Goal: Transaction & Acquisition: Purchase product/service

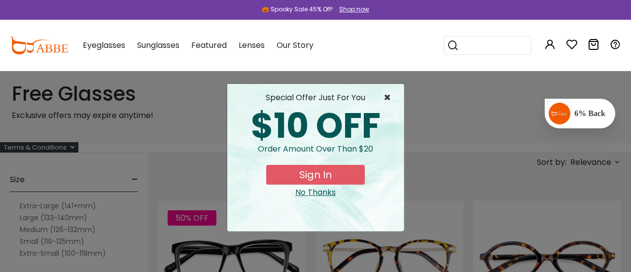
click at [383, 99] on span "×" at bounding box center [389, 98] width 12 height 12
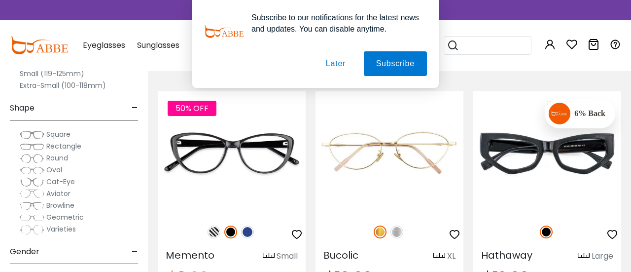
scroll to position [591, 0]
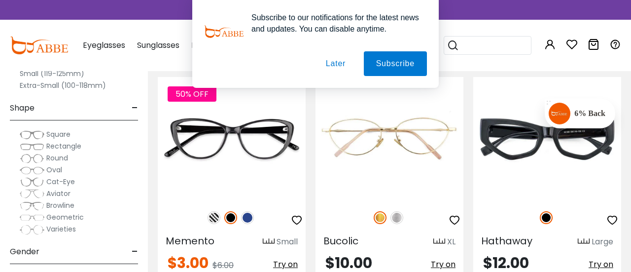
click at [329, 58] on button "Later" at bounding box center [335, 63] width 44 height 25
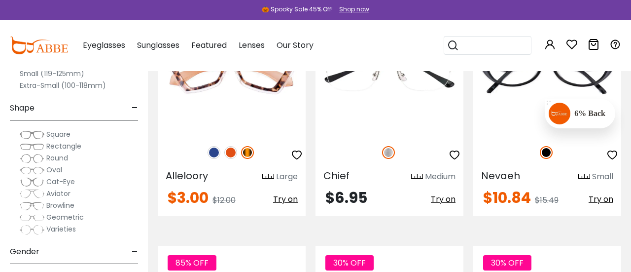
scroll to position [2346, 0]
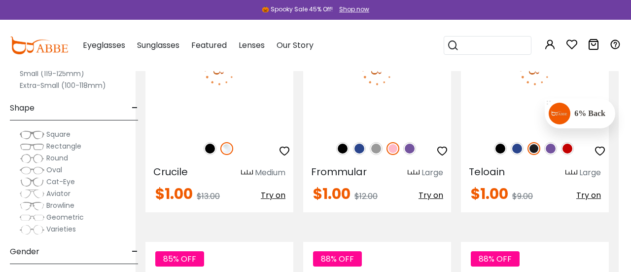
scroll to position [3641, 12]
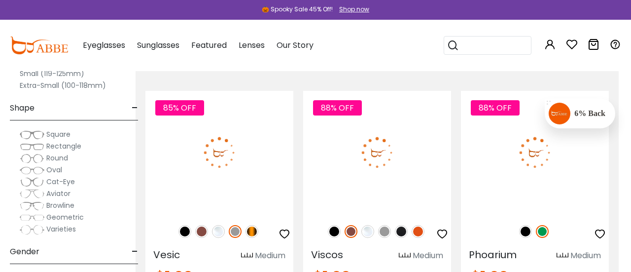
click at [125, 41] on span "Eyeglasses" at bounding box center [104, 44] width 42 height 11
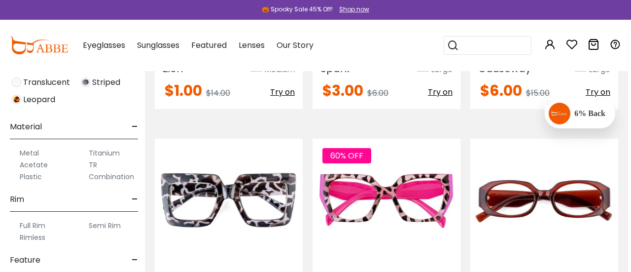
scroll to position [1230, 3]
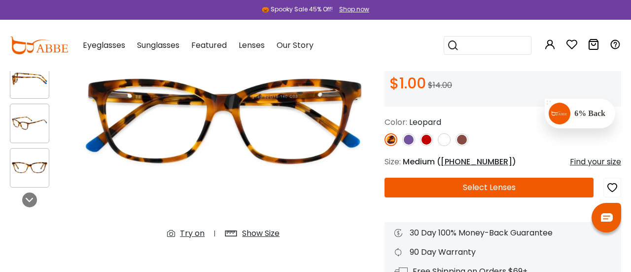
click at [437, 146] on div at bounding box center [502, 139] width 237 height 13
click at [442, 146] on img at bounding box center [444, 139] width 13 height 13
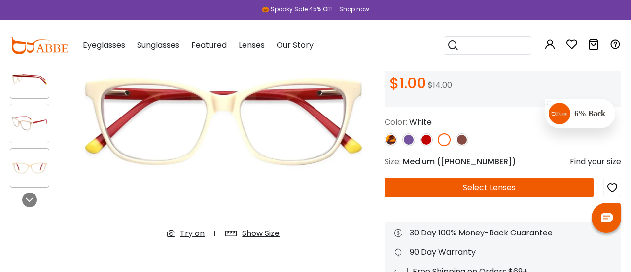
click at [463, 146] on img at bounding box center [461, 139] width 13 height 13
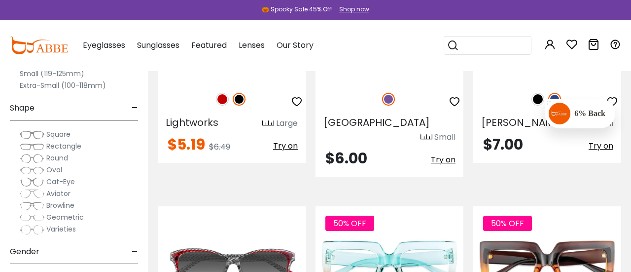
scroll to position [2876, 0]
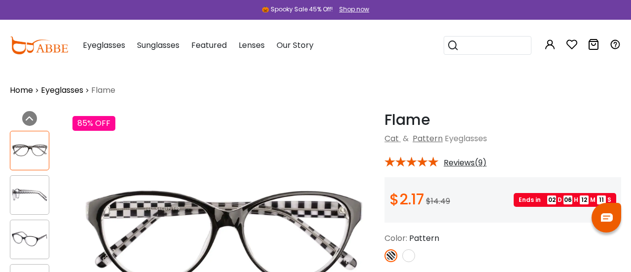
scroll to position [99, 0]
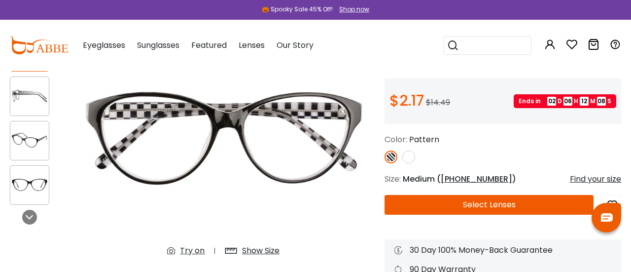
click at [469, 214] on button "Select Lenses" at bounding box center [488, 205] width 209 height 20
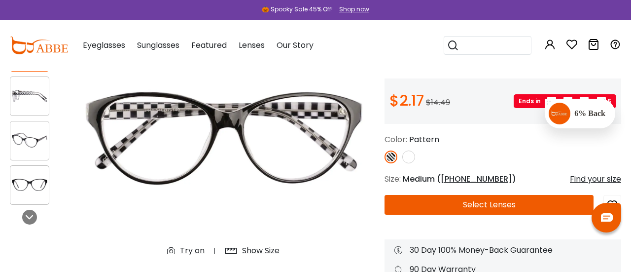
scroll to position [0, 0]
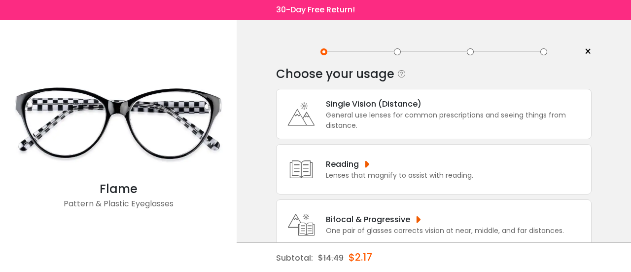
click at [362, 122] on div "General use lenses for common prescriptions and seeing things from distance." at bounding box center [456, 120] width 260 height 21
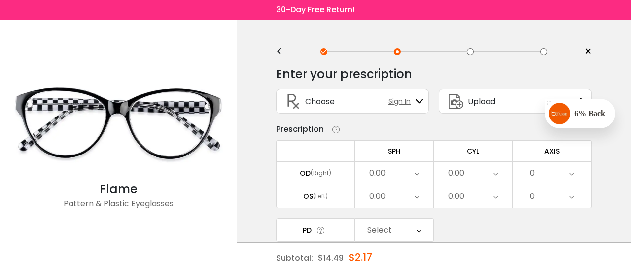
scroll to position [62, 0]
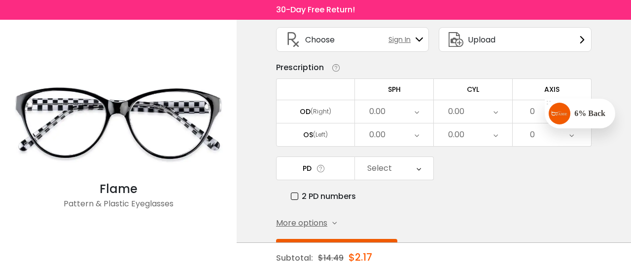
click at [399, 113] on div "0.00" at bounding box center [394, 111] width 78 height 23
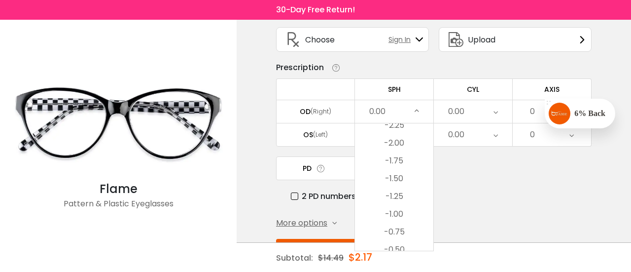
scroll to position [1267, 0]
click at [396, 148] on li "-2.00" at bounding box center [394, 143] width 78 height 18
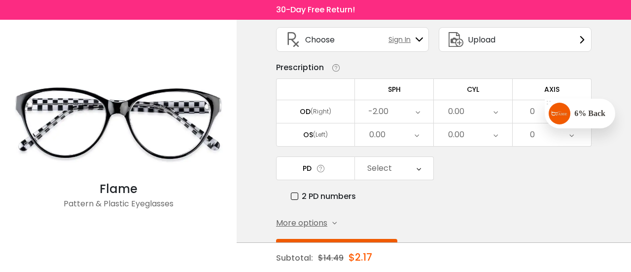
click at [396, 146] on div "0.00" at bounding box center [394, 134] width 78 height 23
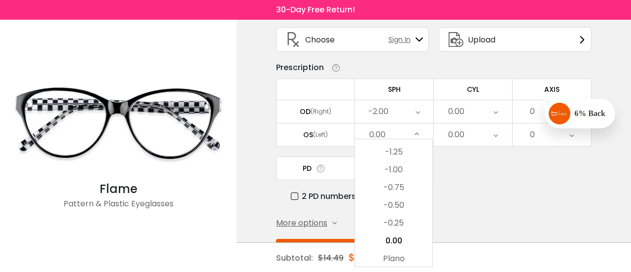
scroll to position [1328, 0]
click at [389, 172] on li "-1.00" at bounding box center [393, 169] width 77 height 18
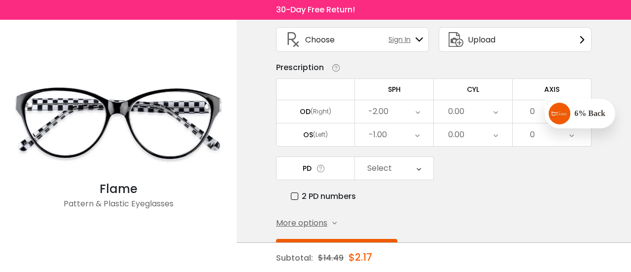
click at [469, 119] on div "0.00" at bounding box center [473, 111] width 78 height 23
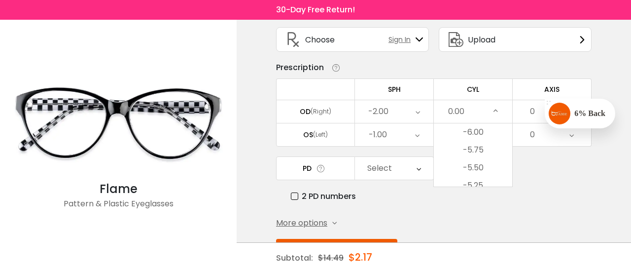
scroll to position [362, 0]
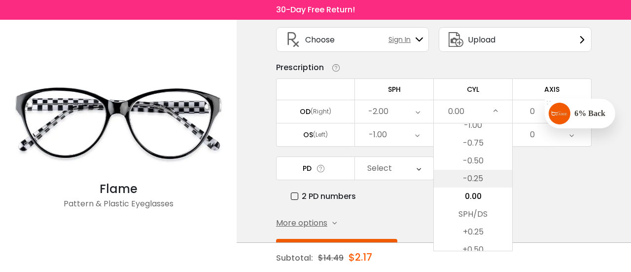
click at [467, 187] on li "-0.25" at bounding box center [473, 179] width 78 height 18
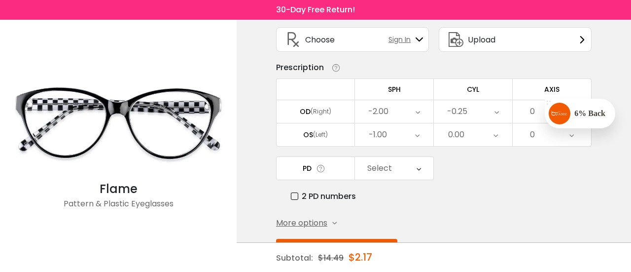
click at [492, 143] on div "0.00" at bounding box center [473, 134] width 78 height 23
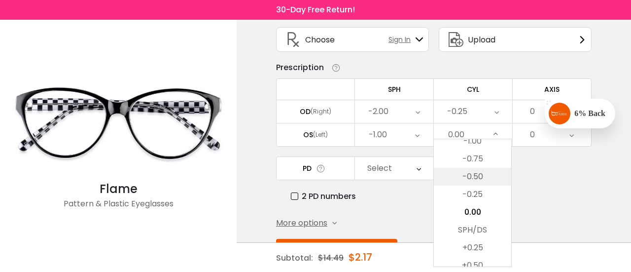
click at [481, 178] on li "-0.50" at bounding box center [472, 177] width 77 height 18
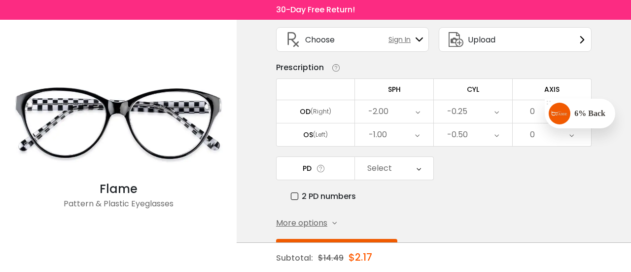
click at [532, 117] on div "0" at bounding box center [532, 112] width 5 height 20
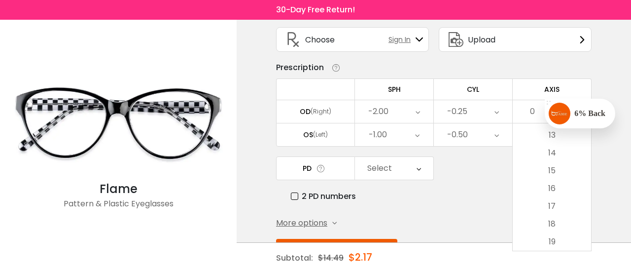
scroll to position [227, 0]
click at [551, 179] on li "15" at bounding box center [552, 172] width 78 height 18
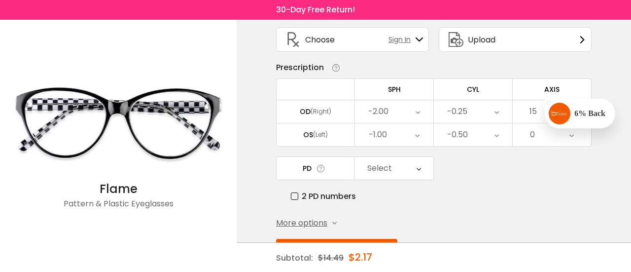
click at [564, 139] on div "0" at bounding box center [552, 134] width 78 height 23
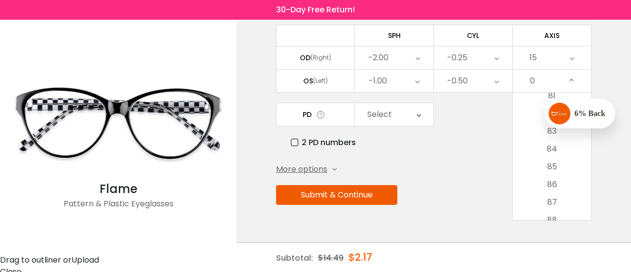
scroll to position [1445, 0]
click at [552, 164] on li "85" at bounding box center [552, 165] width 78 height 18
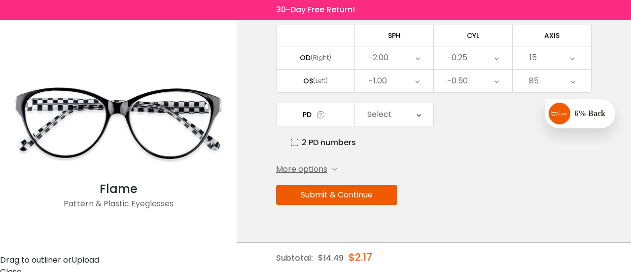
click at [421, 114] on div "Select" at bounding box center [394, 114] width 78 height 23
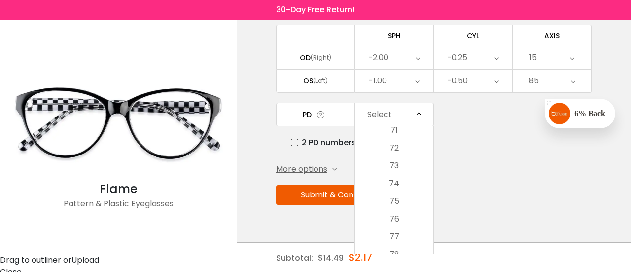
scroll to position [476, 0]
click at [403, 230] on li "78" at bounding box center [394, 227] width 78 height 18
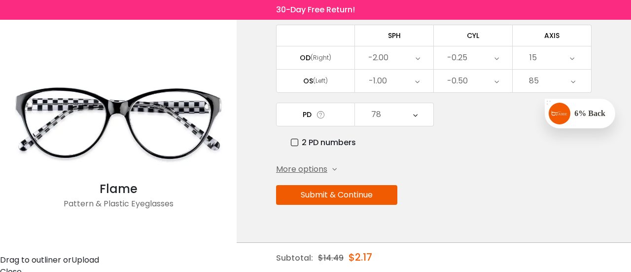
click at [381, 205] on button "Submit & Continue" at bounding box center [336, 195] width 121 height 20
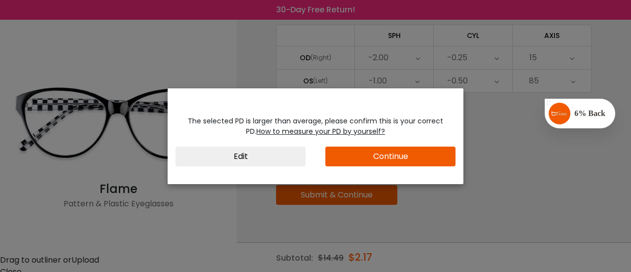
click at [530, 154] on div "The selected PD is larger than average, please confirm this is your correct PD.…" at bounding box center [315, 136] width 631 height 272
click at [229, 155] on button "Edit" at bounding box center [240, 156] width 130 height 20
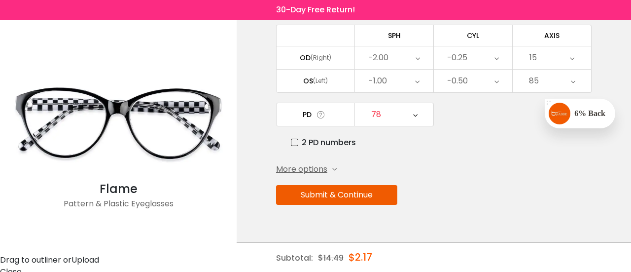
click at [411, 125] on div "78" at bounding box center [394, 114] width 78 height 23
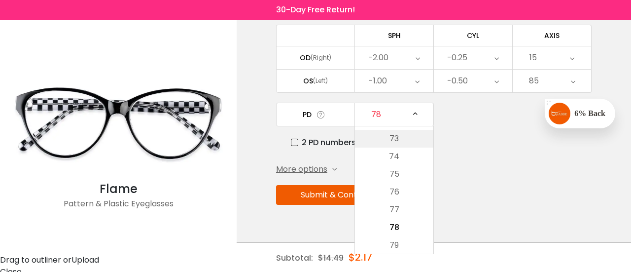
click at [400, 147] on li "73" at bounding box center [394, 139] width 78 height 18
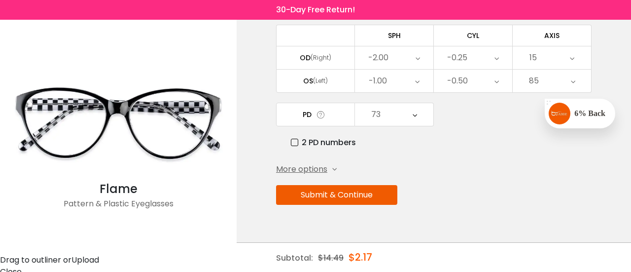
click at [371, 205] on button "Submit & Continue" at bounding box center [336, 195] width 121 height 20
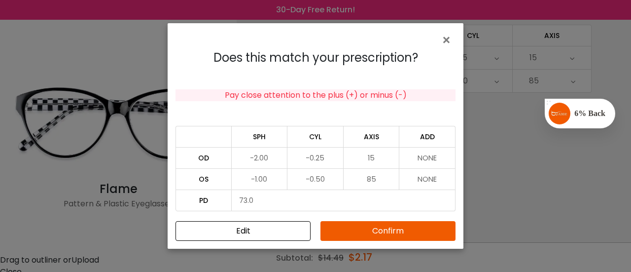
click at [377, 232] on button "Confirm" at bounding box center [387, 231] width 135 height 20
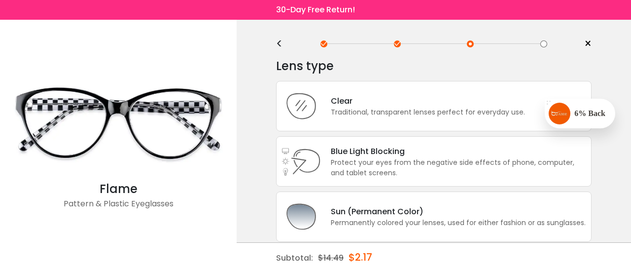
scroll to position [0, 0]
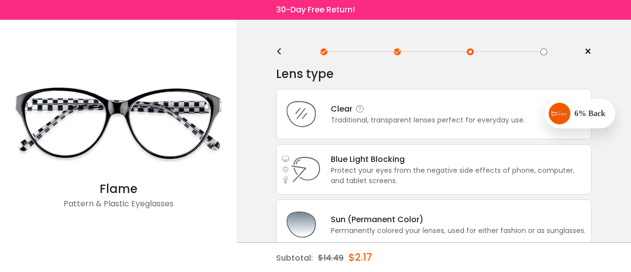
click at [421, 124] on div "Traditional, transparent lenses perfect for everyday use." at bounding box center [428, 120] width 194 height 10
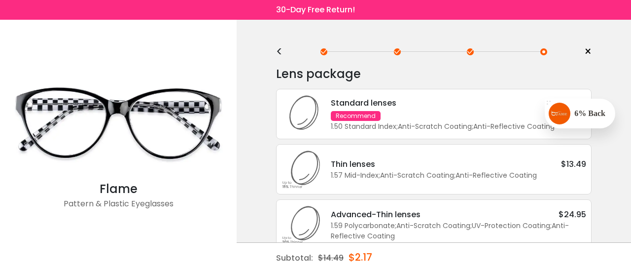
click at [421, 124] on div "1.50 Standard Index ; Anti-Scratch Coating ; Anti-Reflective Coating ;" at bounding box center [458, 126] width 255 height 10
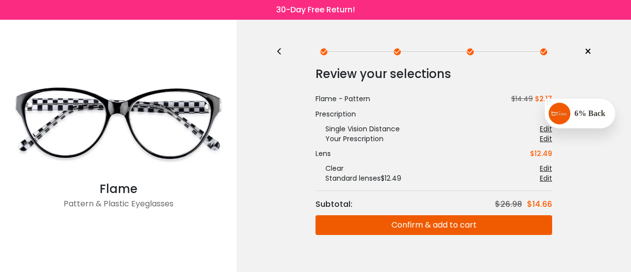
click at [401, 227] on button "Confirm & add to cart" at bounding box center [433, 225] width 237 height 20
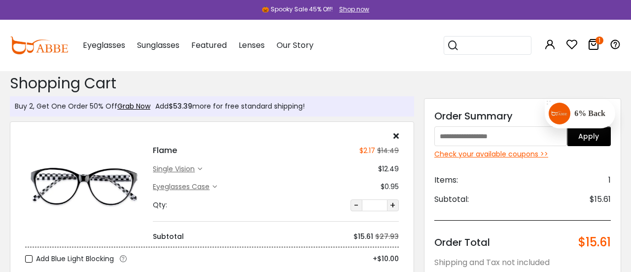
click at [520, 155] on div "Check your available coupons >>" at bounding box center [522, 154] width 176 height 10
